Goal: Find specific page/section: Find specific page/section

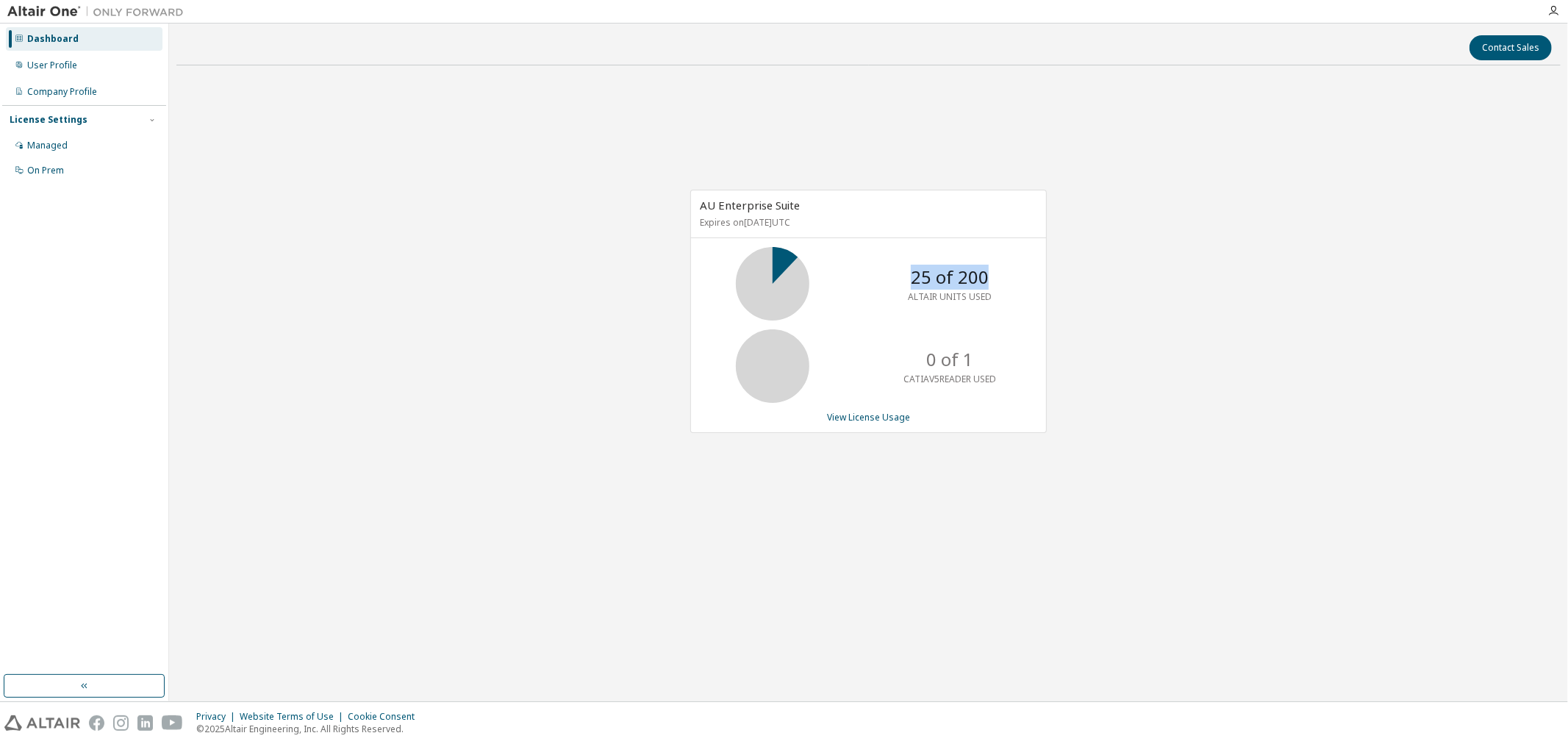
drag, startPoint x: 912, startPoint y: 280, endPoint x: 1015, endPoint y: 273, distance: 103.2
click at [1015, 273] on div "25 of 200 ALTAIR UNITS USED" at bounding box center [869, 284] width 355 height 73
click at [1016, 275] on div "25 of 200 ALTAIR UNITS USED" at bounding box center [869, 284] width 355 height 73
click at [42, 76] on div "User Profile" at bounding box center [84, 65] width 156 height 23
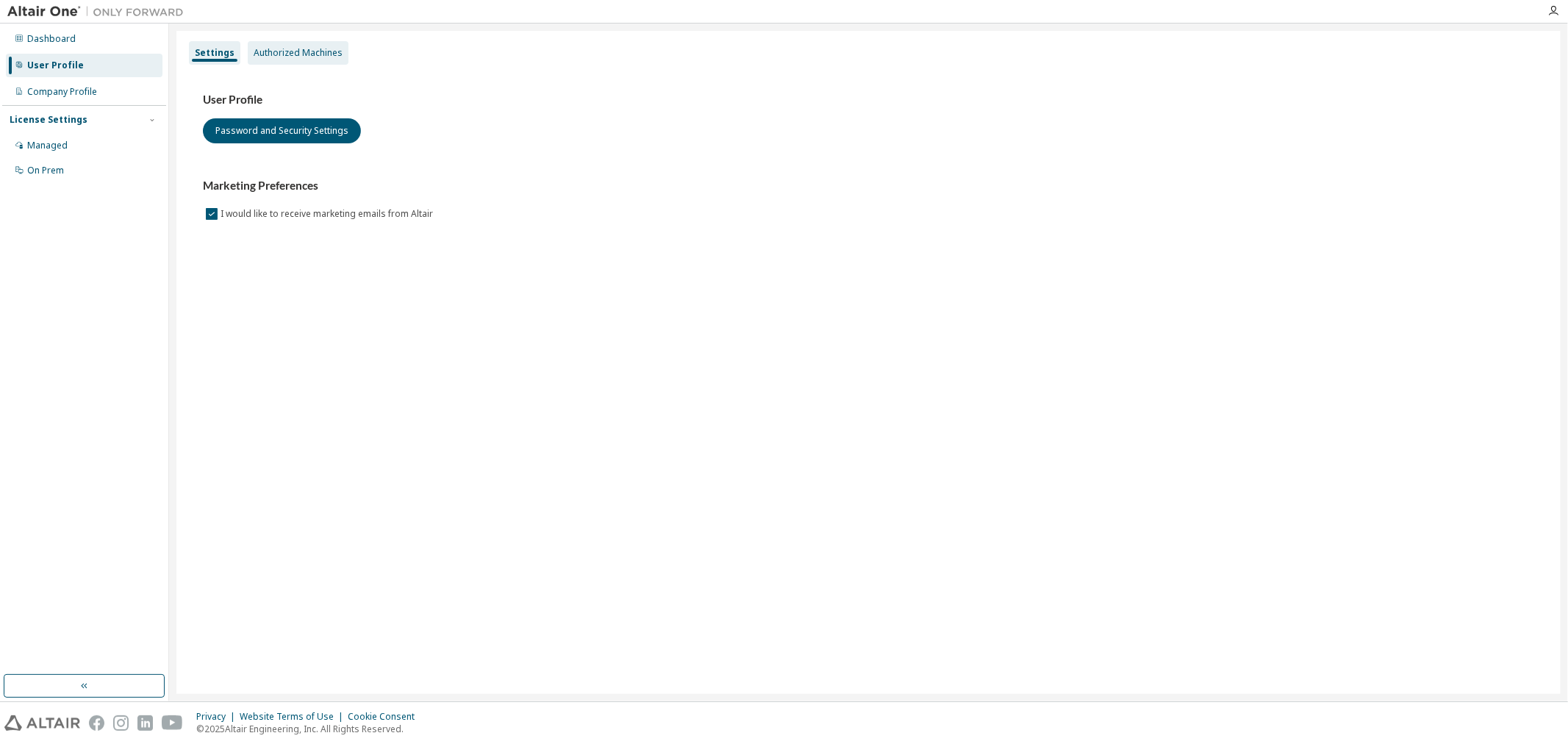
click at [311, 61] on div "Authorized Machines" at bounding box center [298, 52] width 100 height 23
